Goal: Task Accomplishment & Management: Use online tool/utility

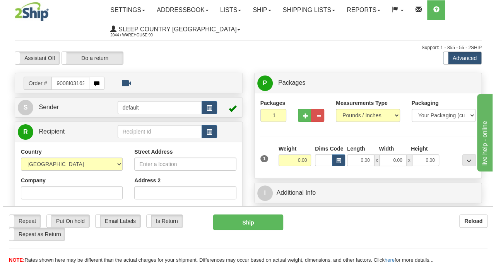
scroll to position [0, 3]
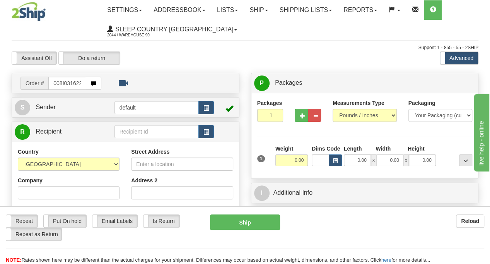
type input "9008I031622"
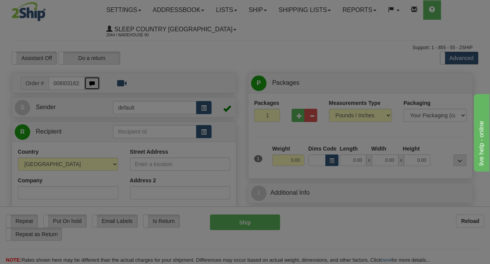
scroll to position [0, 0]
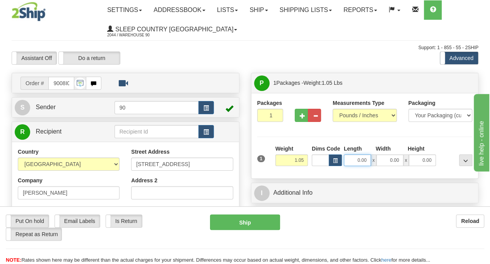
drag, startPoint x: 357, startPoint y: 161, endPoint x: 371, endPoint y: 161, distance: 14.7
click at [371, 161] on div "0.00 x 0.00 x 0.00" at bounding box center [390, 160] width 92 height 12
type input "6.50"
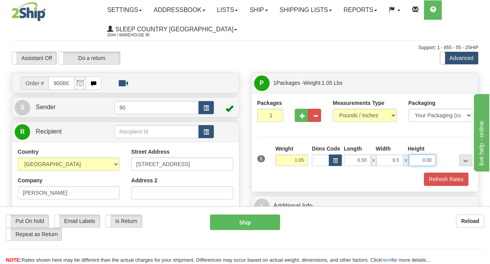
type input "6.50"
type input "3.00"
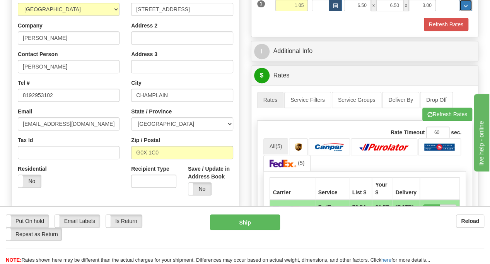
scroll to position [193, 0]
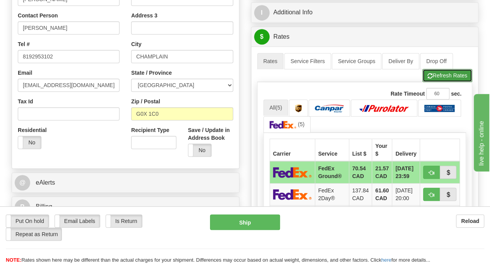
click at [453, 75] on button "Refresh Rates" at bounding box center [448, 75] width 50 height 13
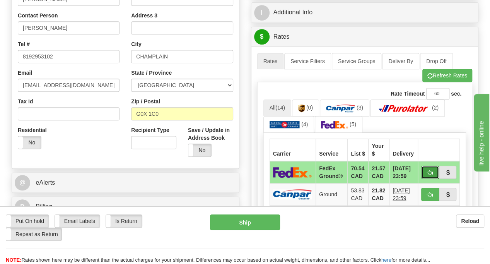
click at [430, 170] on span "button" at bounding box center [430, 172] width 5 height 5
type input "92"
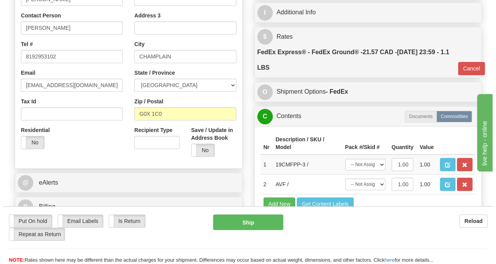
scroll to position [271, 0]
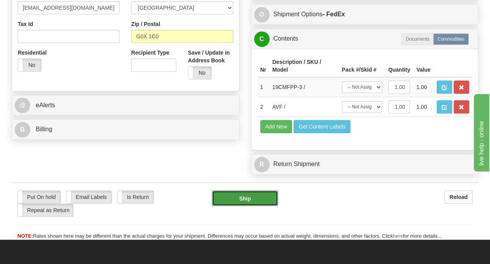
click at [266, 194] on button "Ship" at bounding box center [245, 197] width 66 height 15
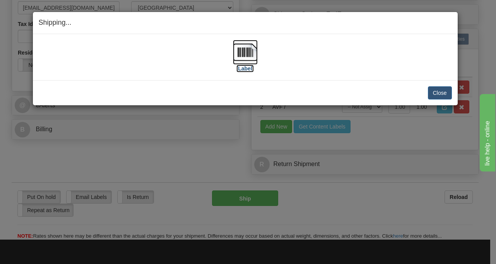
click at [242, 51] on img at bounding box center [245, 52] width 25 height 25
click at [437, 93] on button "Close" at bounding box center [440, 92] width 24 height 13
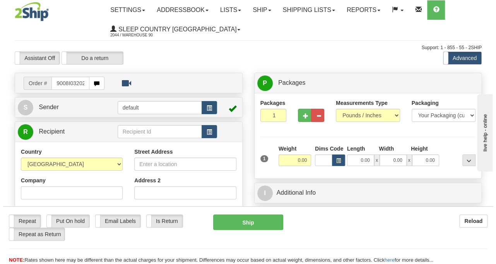
scroll to position [0, 3]
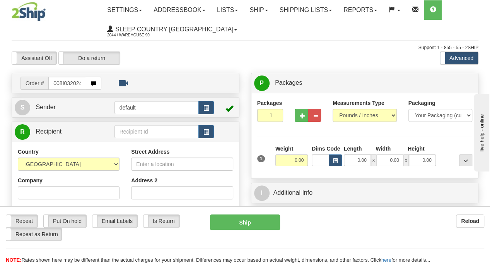
type input "9008I032024"
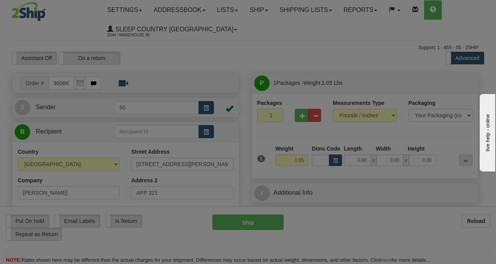
type input "TROIS-RIVIERES"
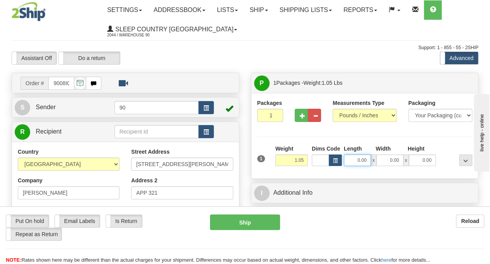
drag, startPoint x: 356, startPoint y: 162, endPoint x: 378, endPoint y: 160, distance: 22.9
click at [377, 161] on div "0.00 x 0.00 x 0.00" at bounding box center [390, 160] width 92 height 12
type input "6.50"
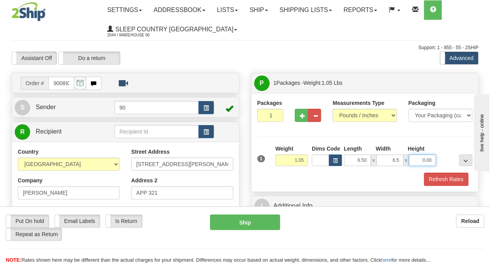
type input "6.50"
type input "3.00"
click at [453, 176] on button "Refresh Rates" at bounding box center [446, 179] width 44 height 13
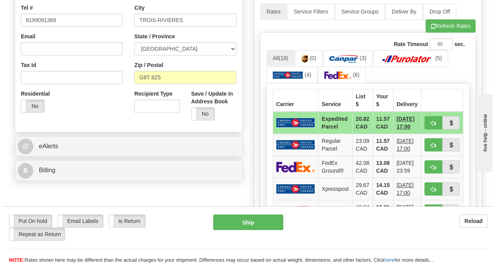
scroll to position [271, 0]
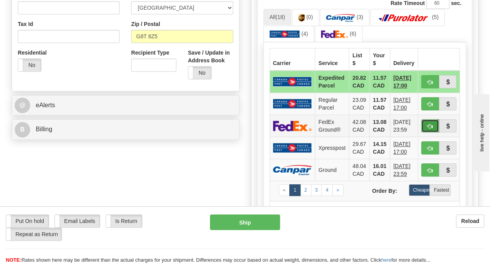
click at [433, 124] on span "button" at bounding box center [430, 126] width 5 height 5
type input "92"
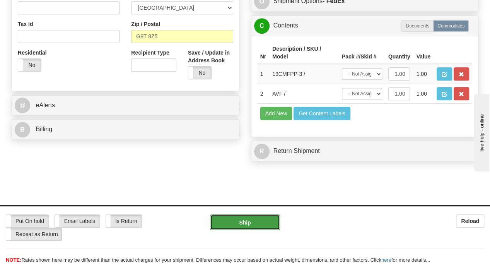
click at [255, 226] on button "Ship" at bounding box center [245, 221] width 70 height 15
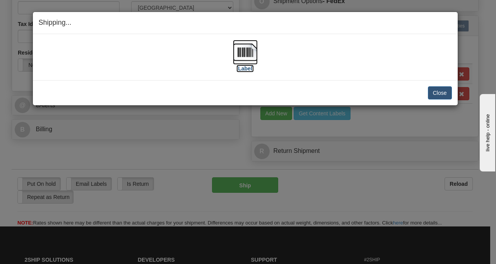
click at [253, 57] on img at bounding box center [245, 52] width 25 height 25
click at [441, 96] on button "Close" at bounding box center [440, 92] width 24 height 13
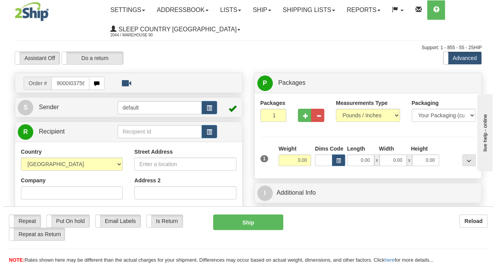
scroll to position [0, 3]
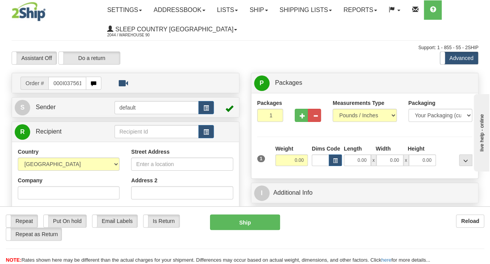
type input "9000I037561"
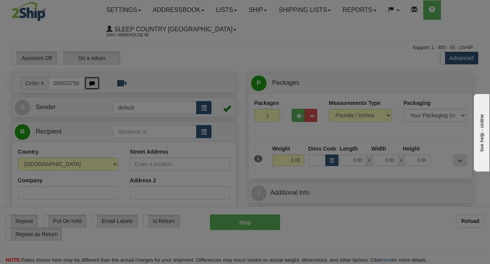
scroll to position [0, 0]
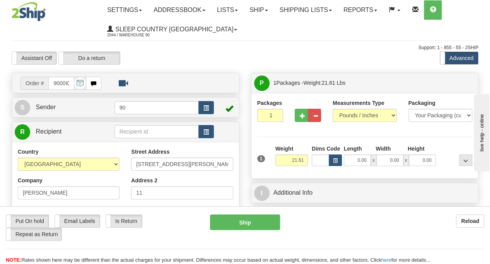
click at [321, 225] on div "Reload" at bounding box center [388, 220] width 193 height 13
click at [351, 240] on div "Put On hold Put On hold Email Labels Email Labels Edit Is Return Is Return Repe…" at bounding box center [245, 227] width 490 height 26
drag, startPoint x: 356, startPoint y: 158, endPoint x: 379, endPoint y: 158, distance: 23.2
click at [379, 158] on div "0.00 x 0.00 x 0.00" at bounding box center [390, 160] width 92 height 12
type input "23.50"
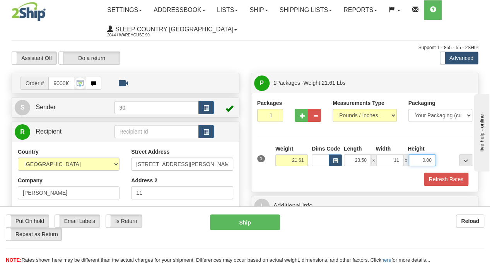
type input "11.00"
click at [452, 178] on button "Refresh Rates" at bounding box center [446, 179] width 44 height 13
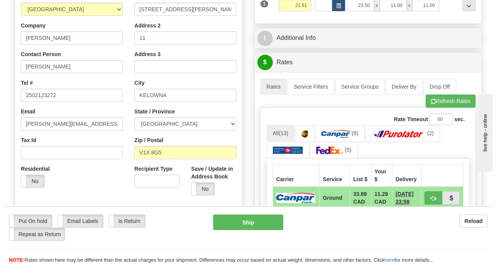
scroll to position [232, 0]
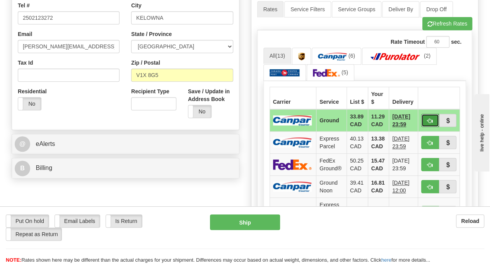
click at [433, 116] on button "button" at bounding box center [430, 120] width 18 height 13
type input "1"
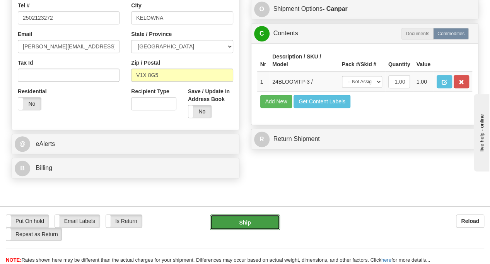
click at [266, 218] on button "Ship" at bounding box center [245, 221] width 70 height 15
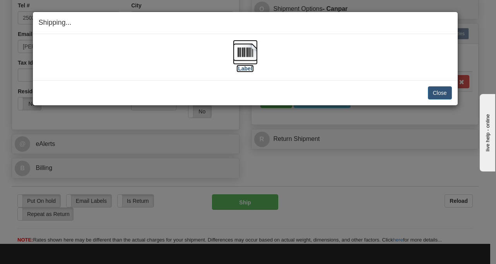
click at [245, 51] on img at bounding box center [245, 52] width 25 height 25
click at [436, 91] on button "Close" at bounding box center [440, 92] width 24 height 13
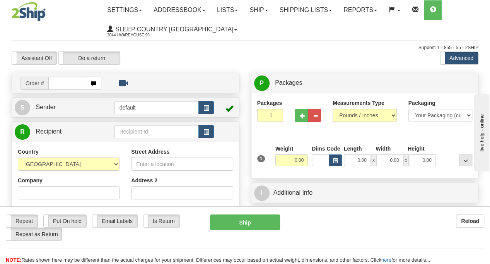
click at [61, 84] on input "text" at bounding box center [67, 83] width 38 height 13
type input "300i037184"
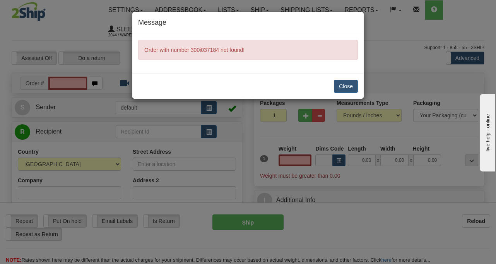
type input "0.00"
click at [349, 86] on button "Close" at bounding box center [346, 86] width 24 height 13
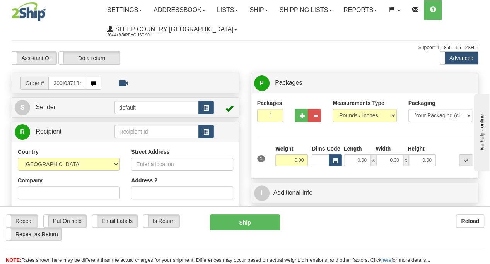
type input "300I037184"
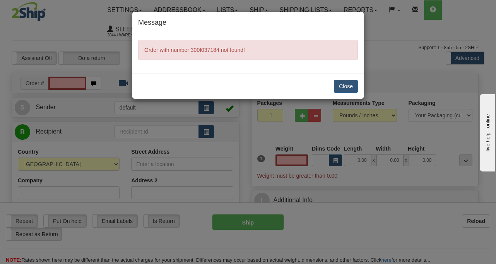
type input "0.00"
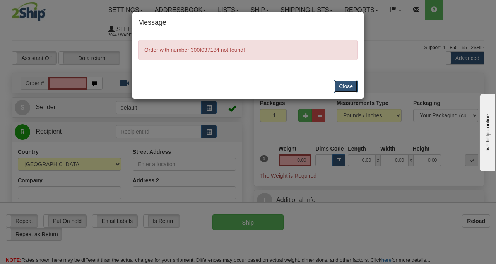
click at [344, 82] on button "Close" at bounding box center [346, 86] width 24 height 13
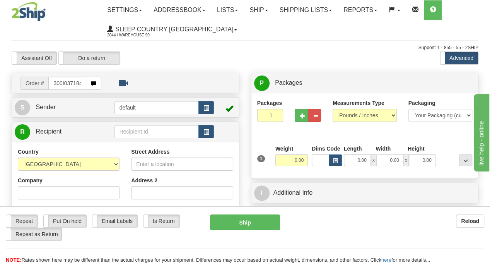
type input "300I037184"
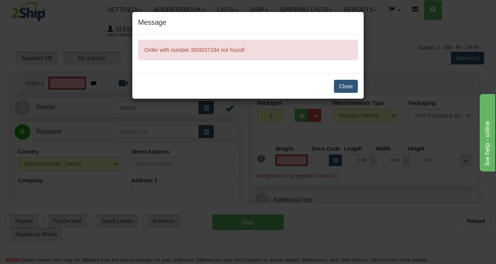
type input "0.00"
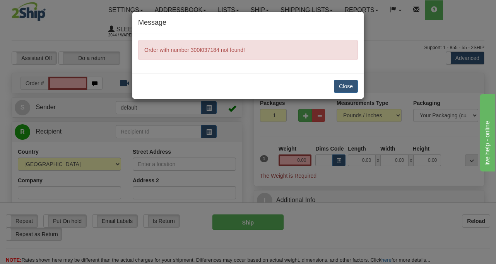
click at [402, 223] on div "Message Order with number 300I037184 not found! Close" at bounding box center [248, 132] width 496 height 264
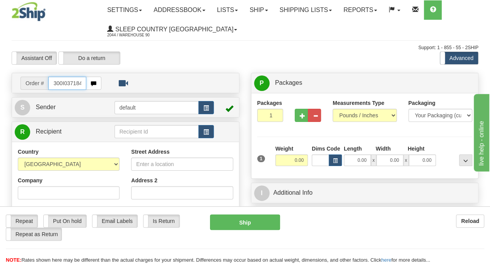
type input "300I037184"
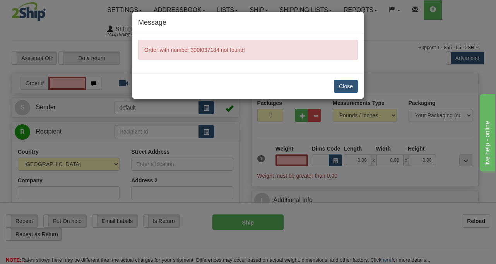
type input "0.00"
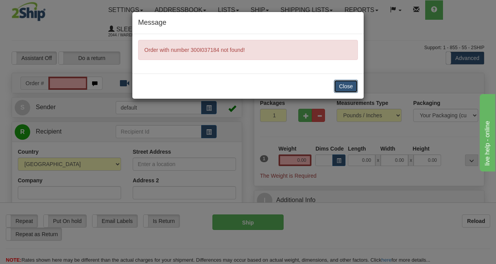
click at [340, 83] on button "Close" at bounding box center [346, 86] width 24 height 13
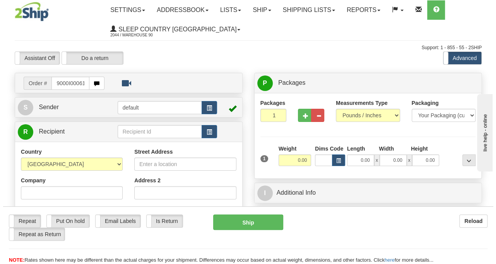
scroll to position [0, 3]
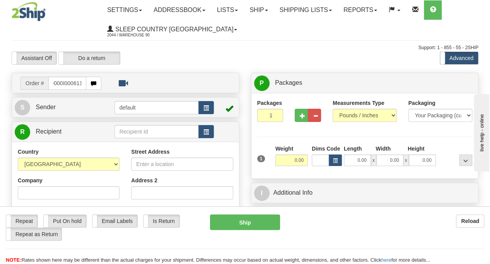
type input "9000I000611"
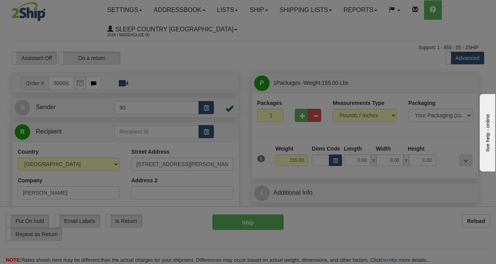
type input "THUNDER BAY"
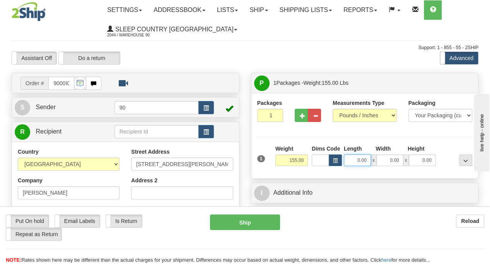
drag, startPoint x: 350, startPoint y: 159, endPoint x: 377, endPoint y: 162, distance: 27.6
click at [377, 162] on div "0.00 x 0.00 x 0.00" at bounding box center [390, 160] width 92 height 12
type input "44.00"
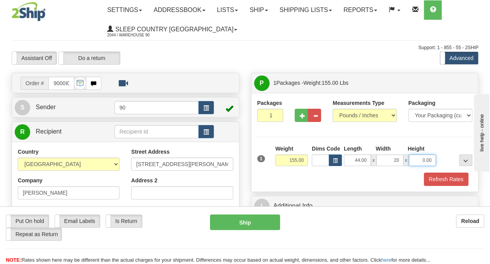
type input "20.00"
click at [438, 178] on button "Refresh Rates" at bounding box center [446, 179] width 44 height 13
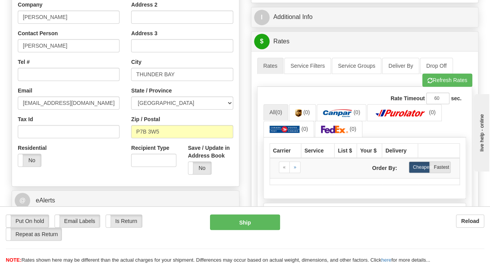
scroll to position [155, 0]
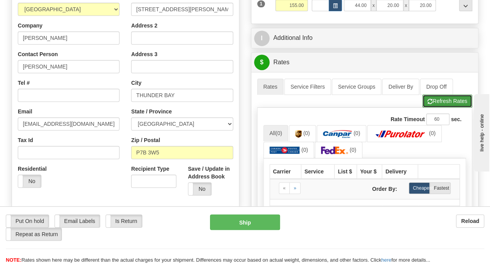
click at [435, 96] on button "Refresh Rates" at bounding box center [448, 100] width 50 height 13
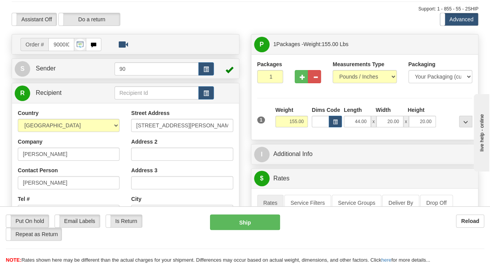
scroll to position [0, 0]
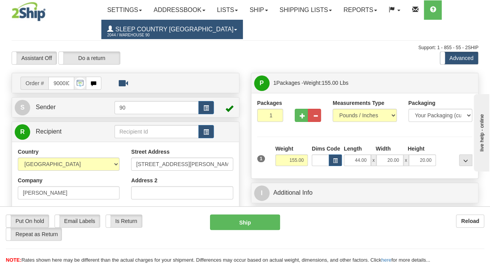
click at [150, 26] on span "Sleep Country [GEOGRAPHIC_DATA]" at bounding box center [173, 29] width 120 height 7
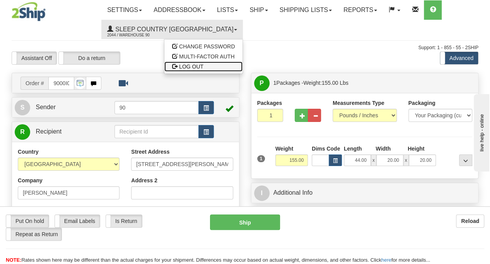
click at [179, 63] on span "LOG OUT" at bounding box center [191, 66] width 24 height 6
